Goal: Information Seeking & Learning: Learn about a topic

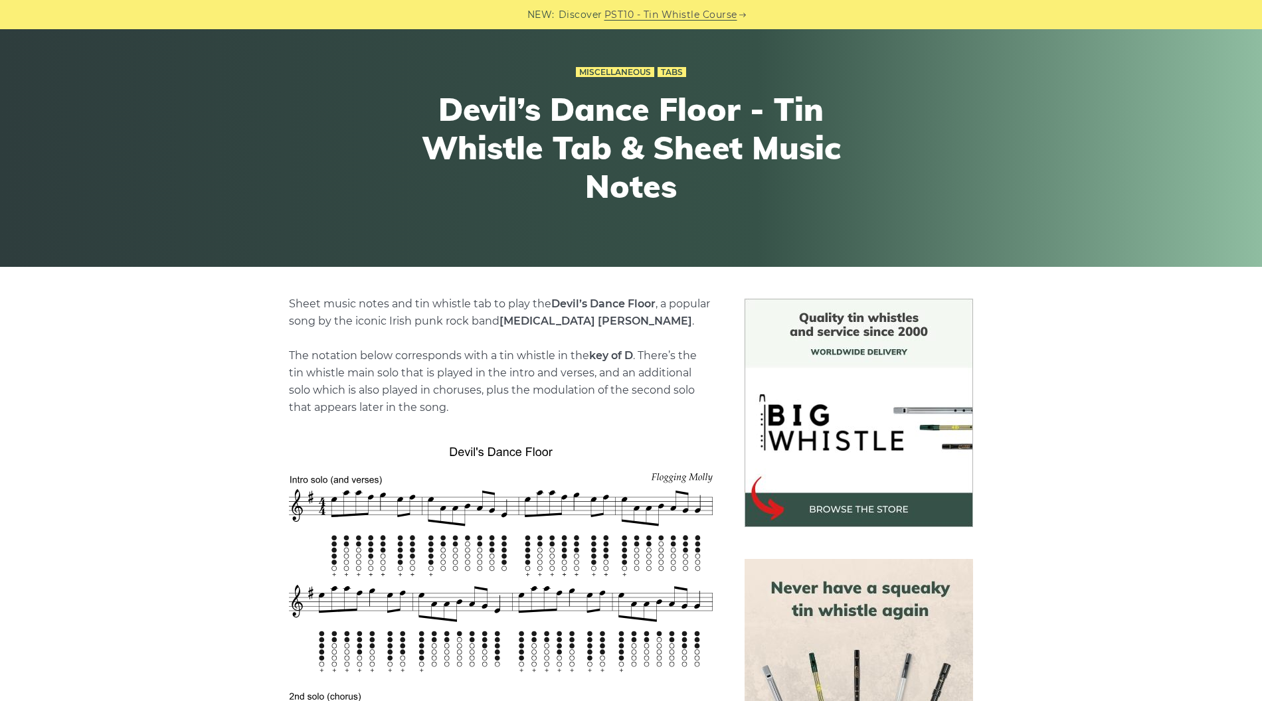
scroll to position [256, 0]
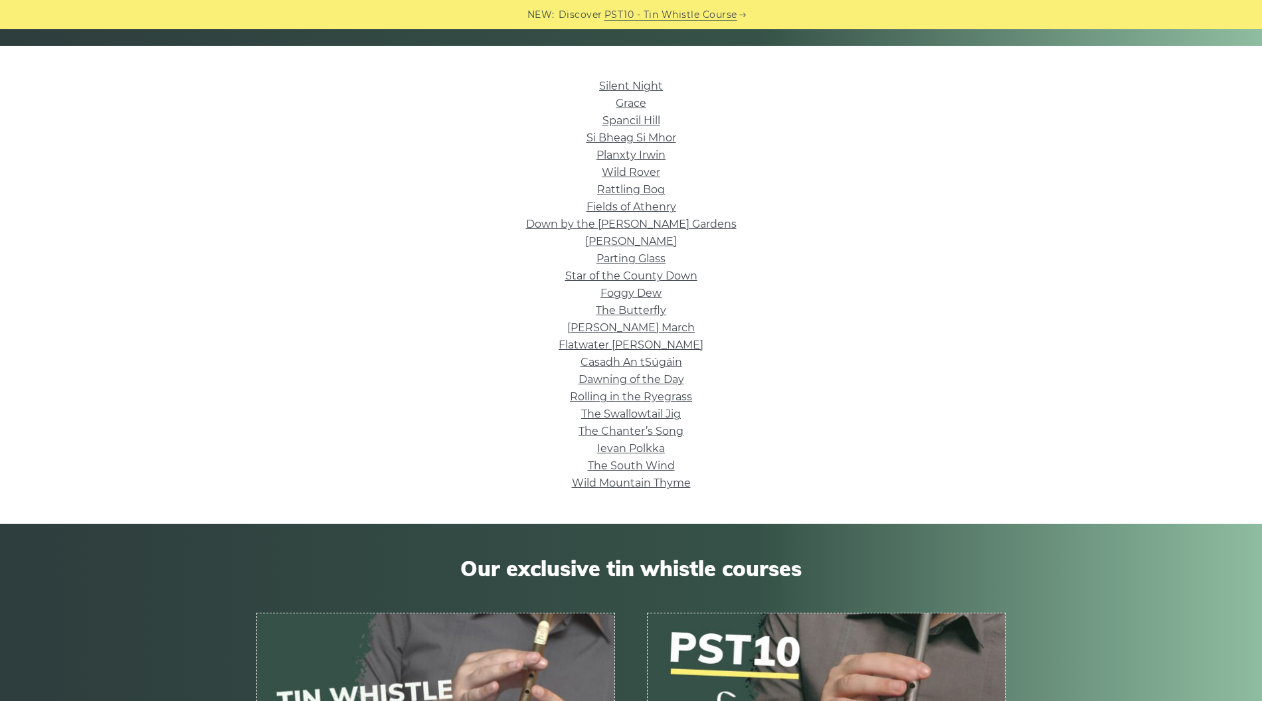
scroll to position [293, 0]
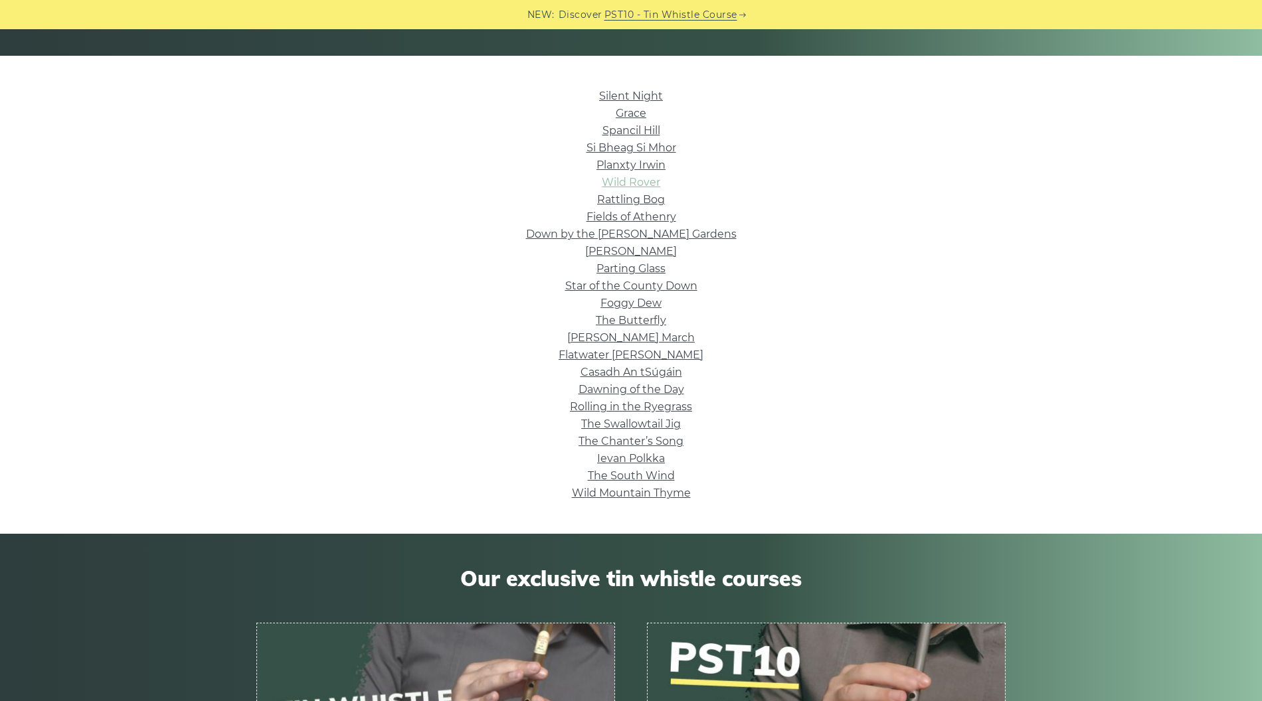
click at [648, 186] on link "Wild Rover" at bounding box center [631, 182] width 58 height 13
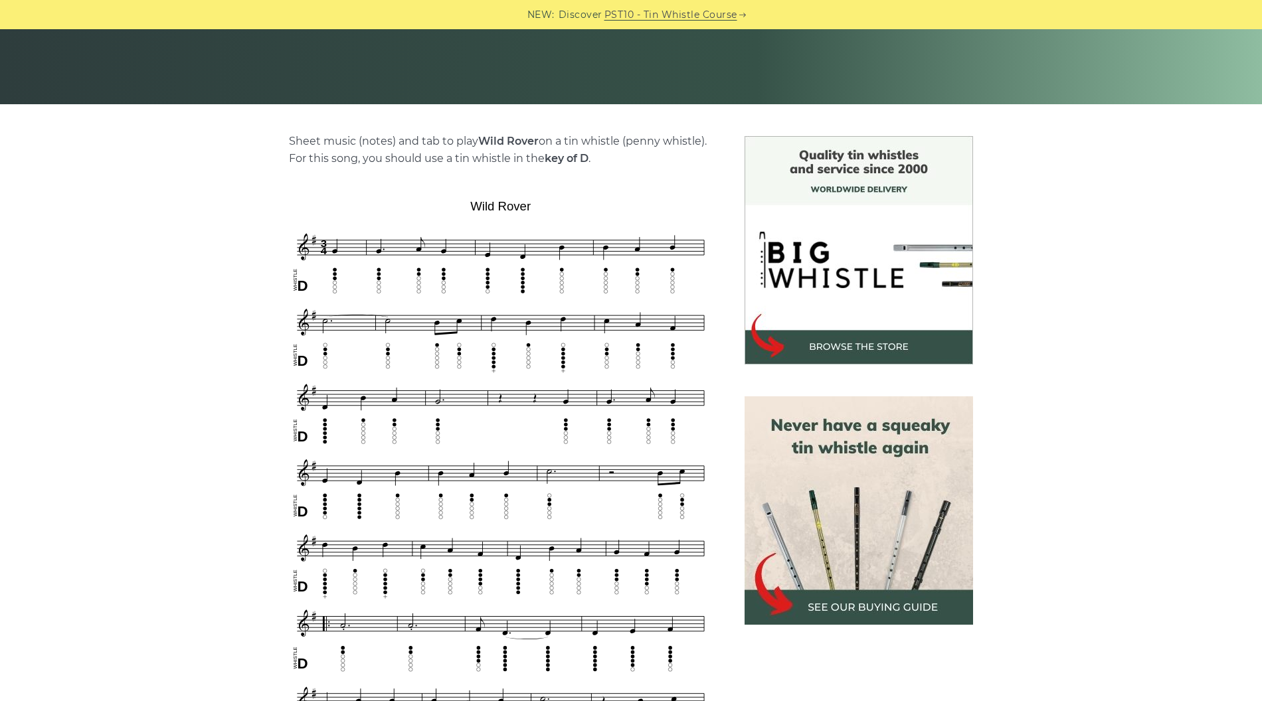
scroll to position [249, 0]
